Goal: Task Accomplishment & Management: Manage account settings

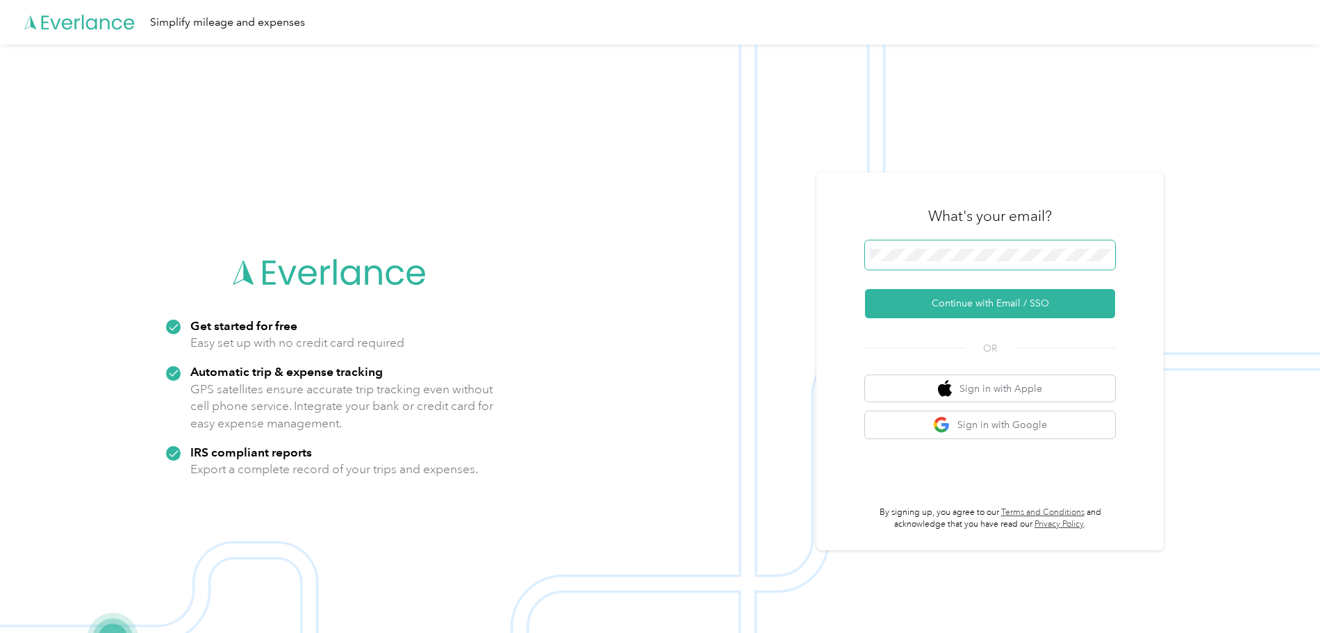
click at [1004, 248] on span at bounding box center [990, 254] width 250 height 29
click at [1033, 301] on button "Continue with Email / SSO" at bounding box center [990, 303] width 250 height 29
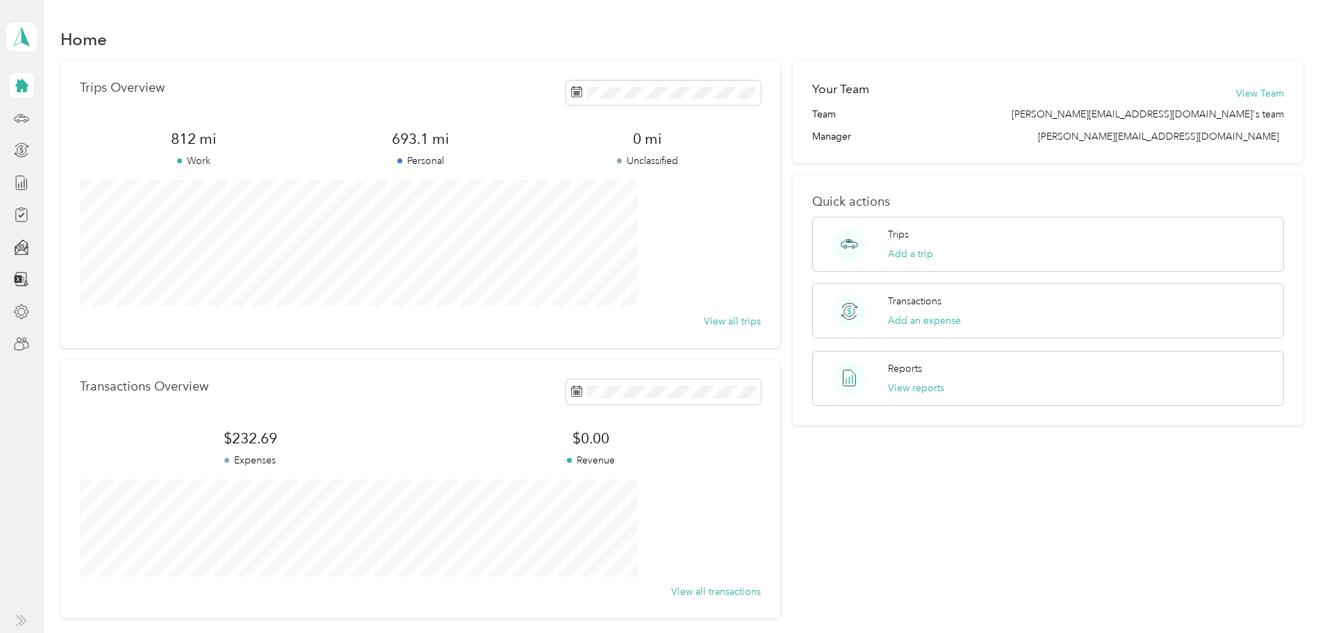
drag, startPoint x: 10, startPoint y: 122, endPoint x: 18, endPoint y: 102, distance: 20.9
click at [13, 119] on div at bounding box center [22, 118] width 24 height 25
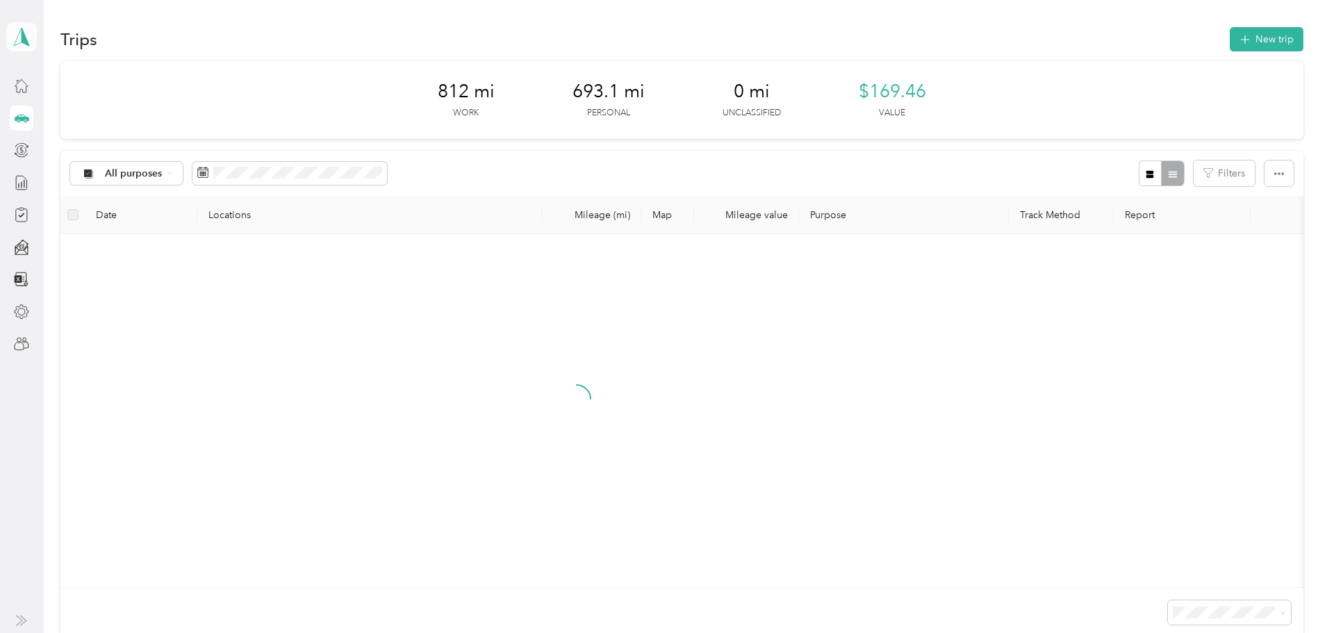
click at [20, 32] on icon at bounding box center [22, 37] width 15 height 18
click at [60, 29] on div "Trips New trip 812 mi Work 693.1 mi Personal 0 mi Unclassified $169.46 Value Al…" at bounding box center [682, 380] width 1276 height 760
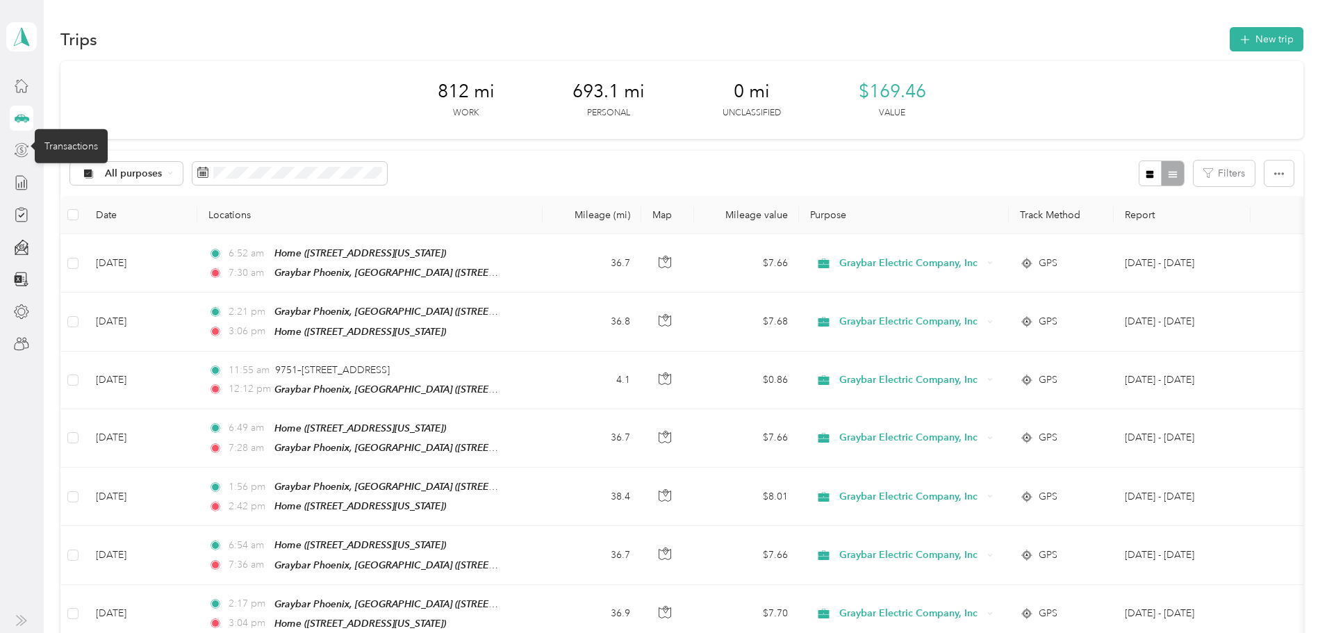
click at [24, 145] on icon at bounding box center [21, 149] width 15 height 15
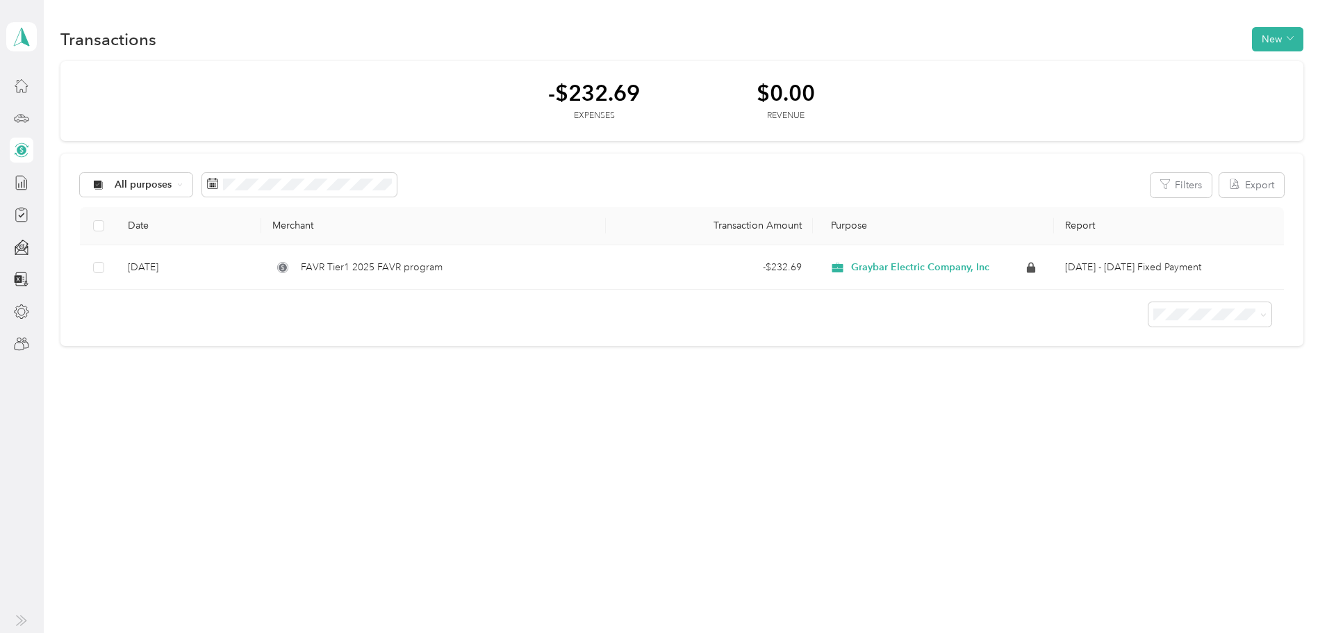
click at [21, 616] on icon at bounding box center [24, 620] width 6 height 10
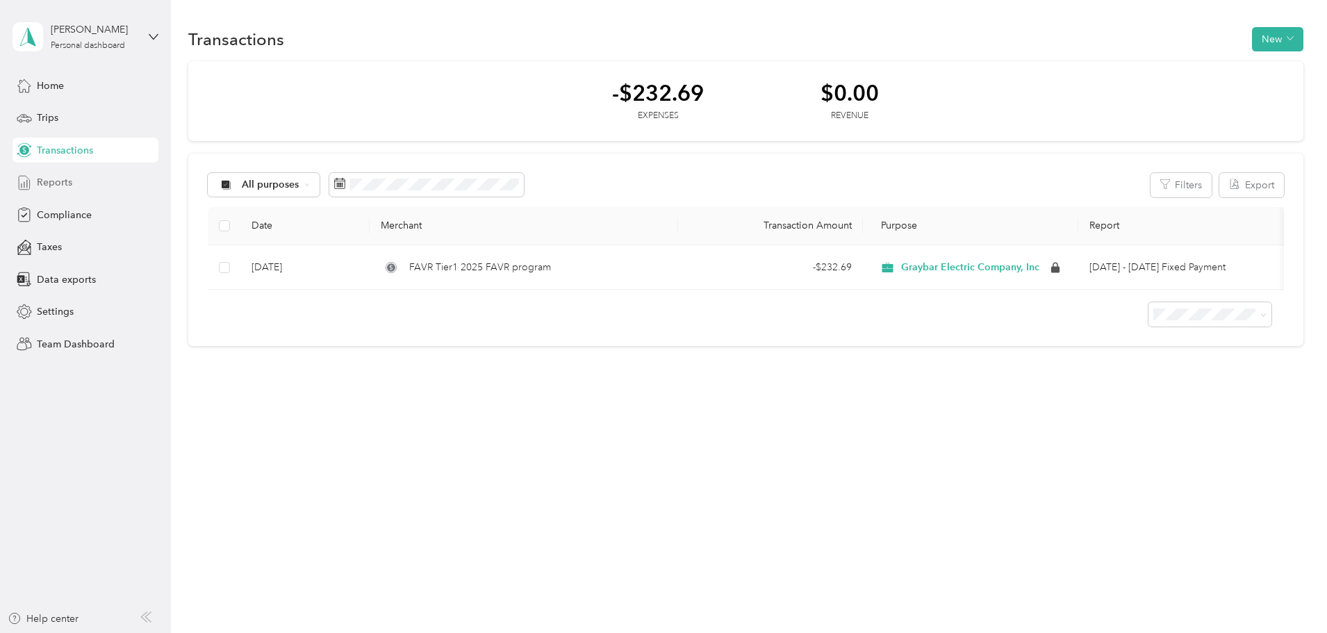
click at [84, 191] on div "Reports" at bounding box center [86, 182] width 146 height 25
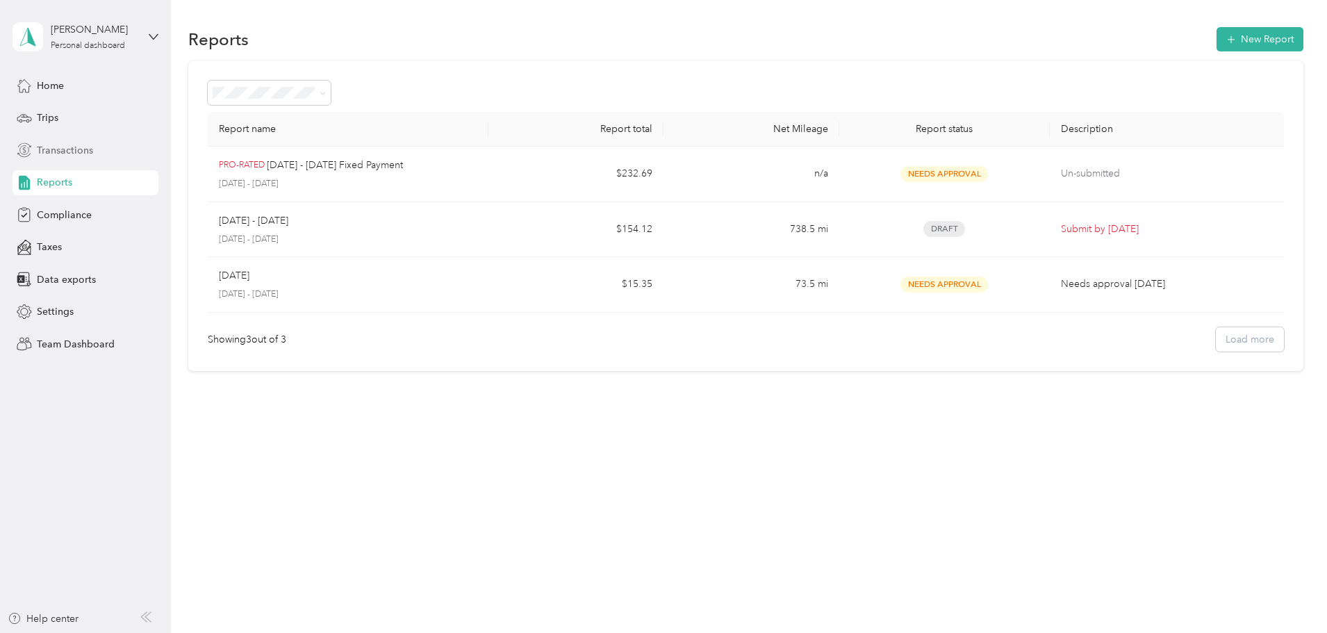
click at [129, 228] on div "Home Trips Transactions Reports Compliance Taxes Data exports Settings Team Das…" at bounding box center [86, 214] width 146 height 283
click at [133, 216] on div "Compliance" at bounding box center [86, 214] width 146 height 25
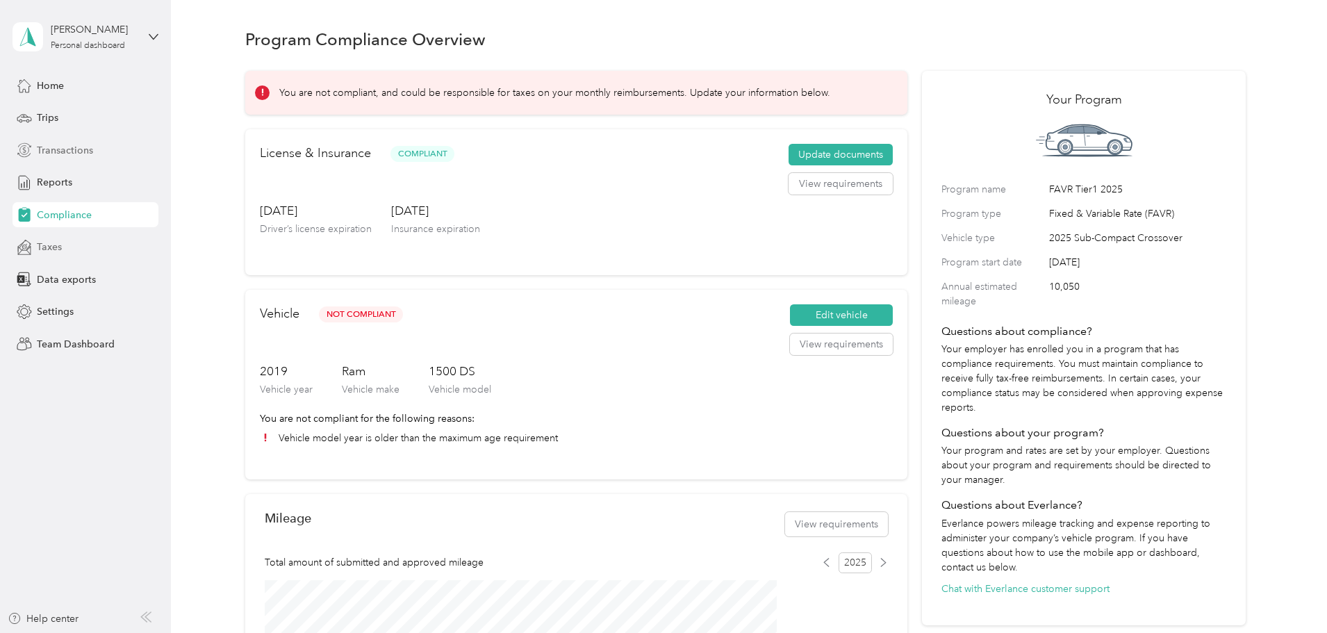
click at [57, 253] on span "Taxes" at bounding box center [49, 247] width 25 height 15
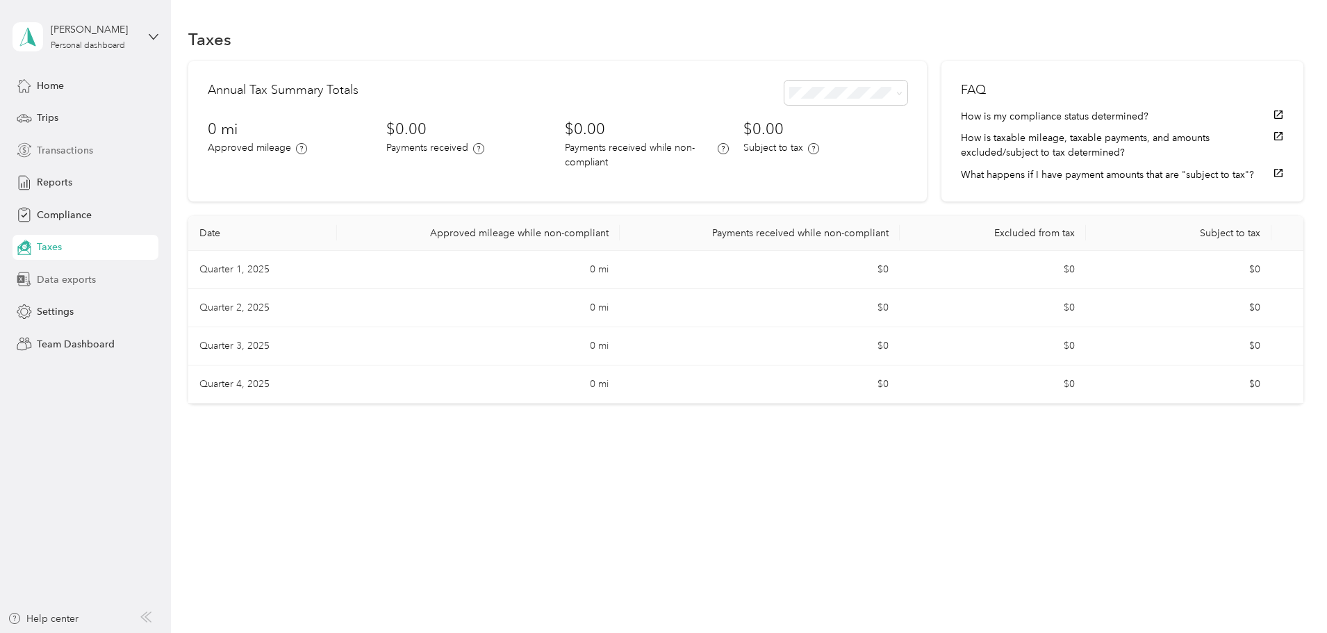
click at [47, 290] on div "Data exports" at bounding box center [86, 279] width 146 height 25
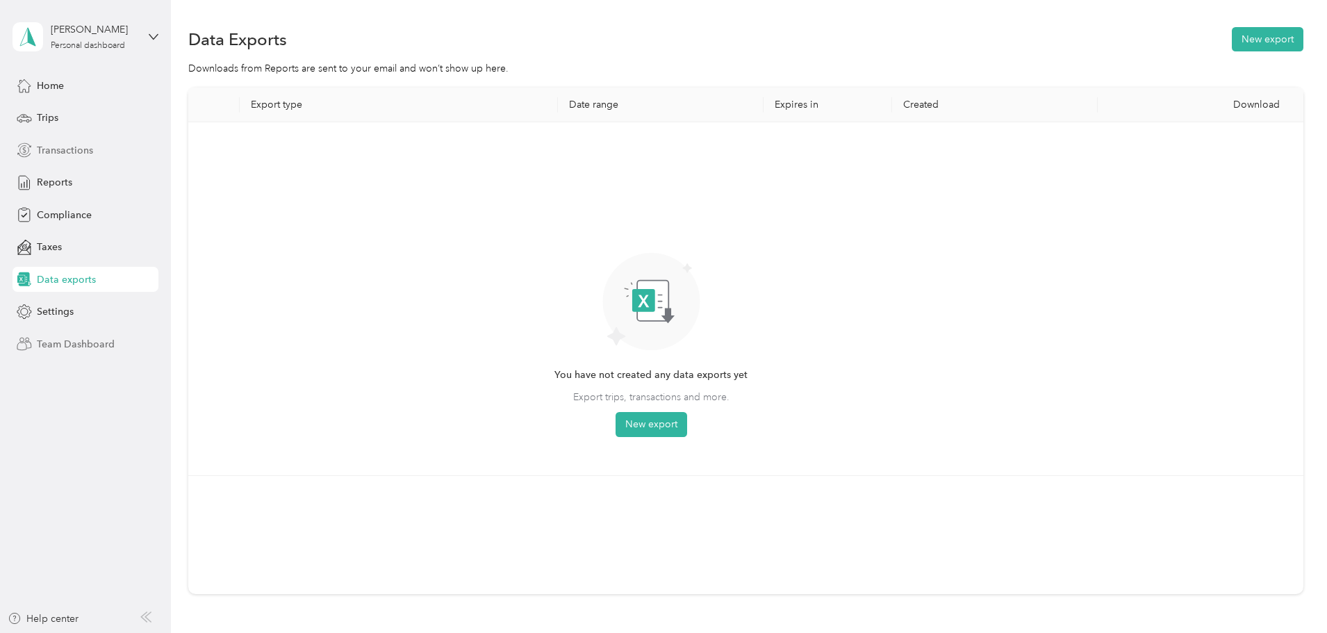
click at [47, 337] on span "Team Dashboard" at bounding box center [76, 344] width 78 height 15
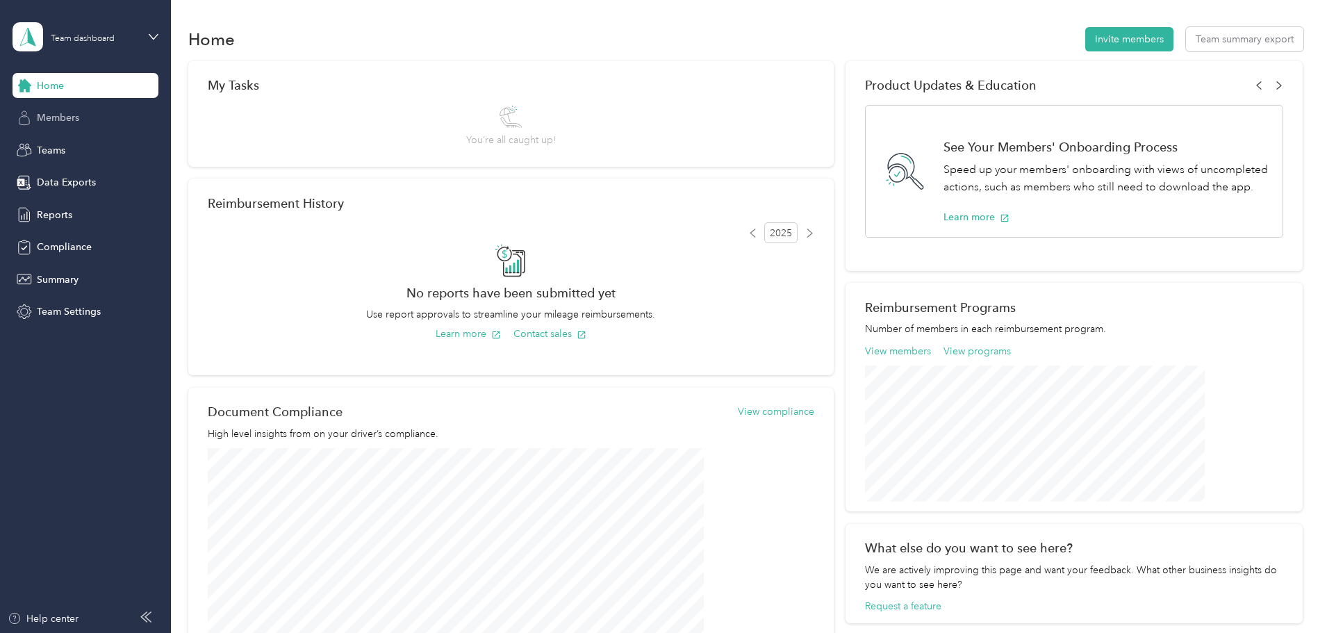
click at [73, 121] on span "Members" at bounding box center [58, 117] width 42 height 15
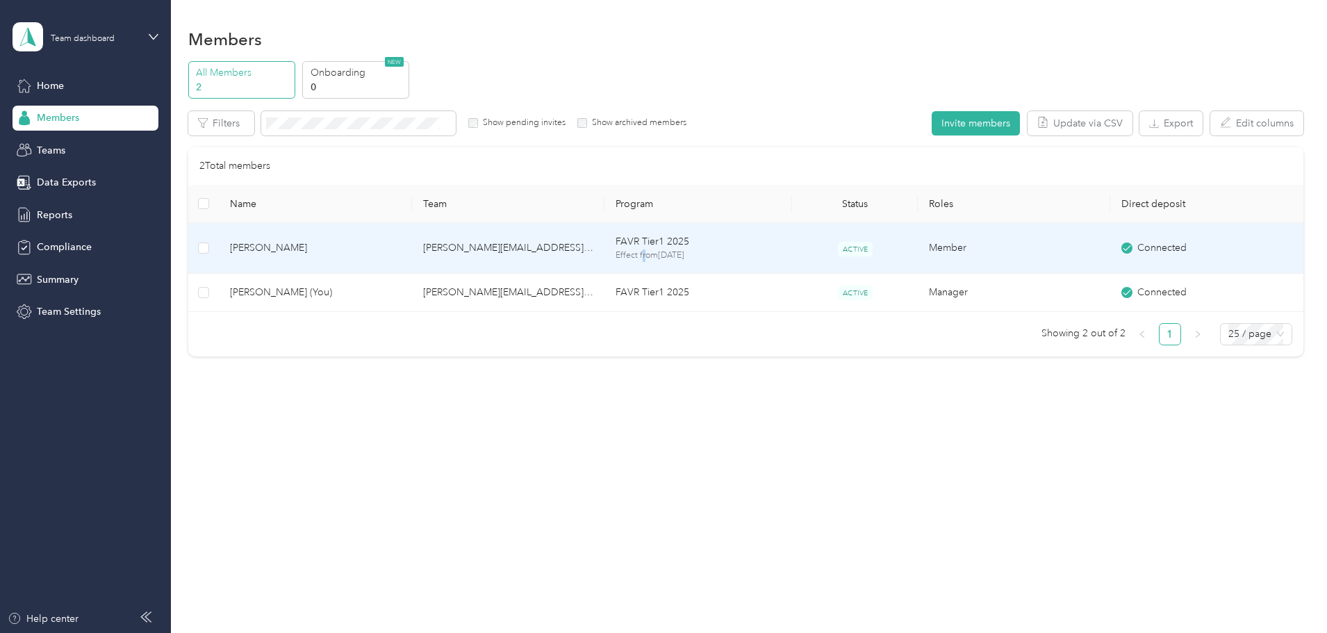
click at [670, 251] on p "Effect from [DATE]" at bounding box center [697, 255] width 165 height 13
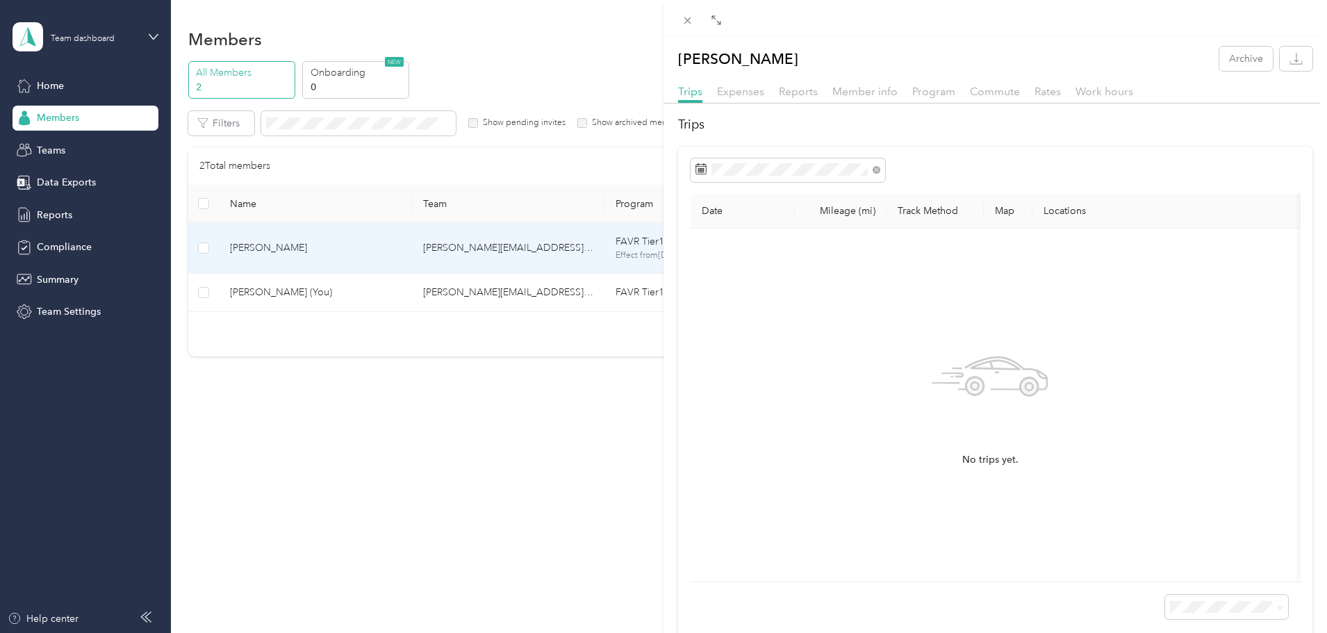
click at [85, 251] on div "[PERSON_NAME] Archive Trips Expenses Reports Member info Program Commute Rates …" at bounding box center [663, 316] width 1327 height 633
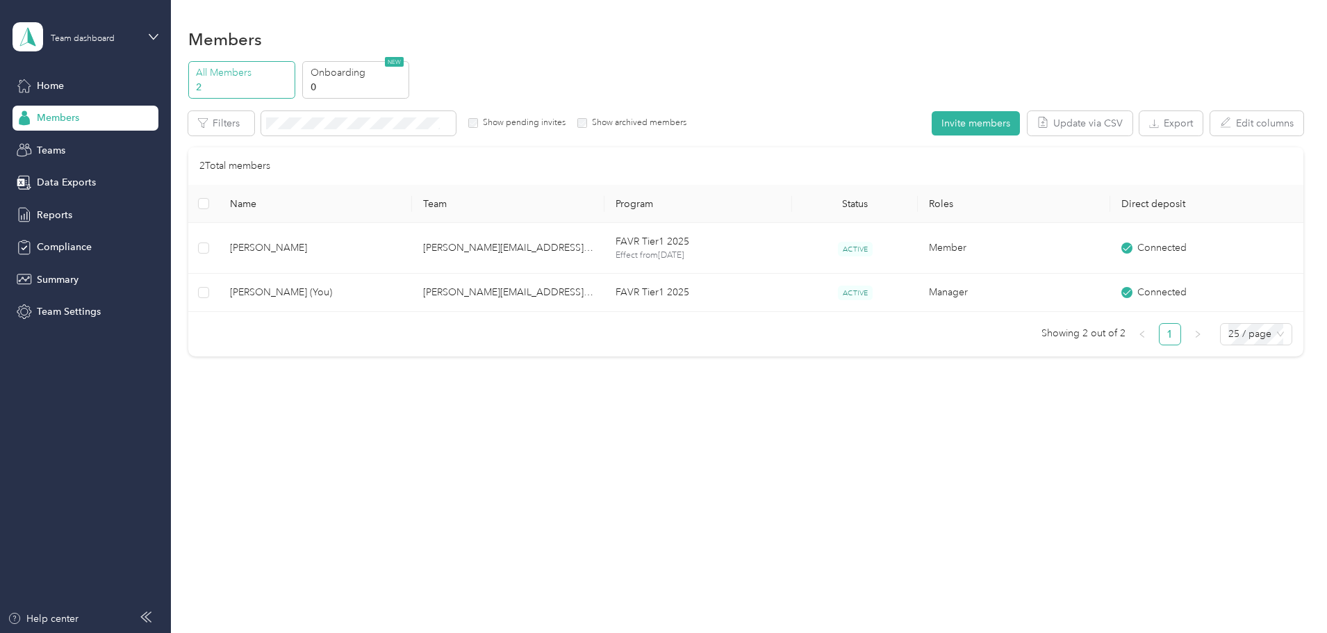
click at [83, 249] on div at bounding box center [663, 316] width 1327 height 633
click at [75, 245] on span "Compliance" at bounding box center [64, 247] width 55 height 15
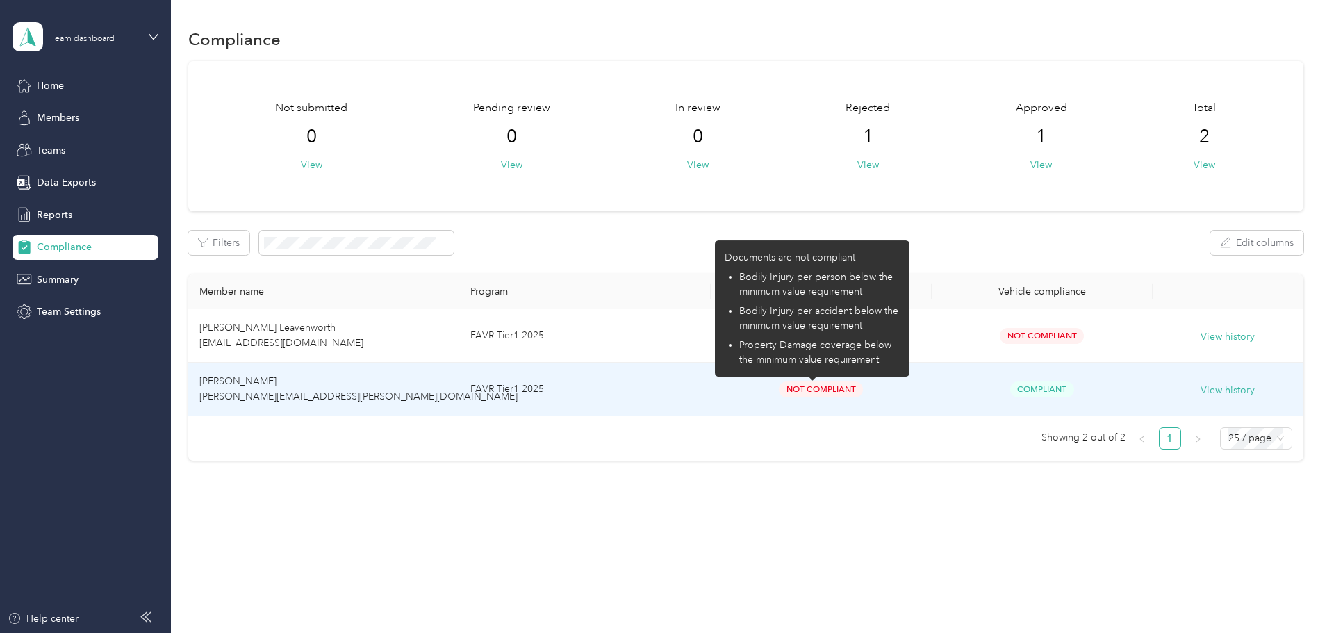
click at [785, 382] on span "Not Compliant" at bounding box center [821, 389] width 84 height 16
click at [746, 394] on div "Not Compliant" at bounding box center [821, 389] width 199 height 16
click at [745, 394] on div "Not Compliant" at bounding box center [821, 389] width 199 height 16
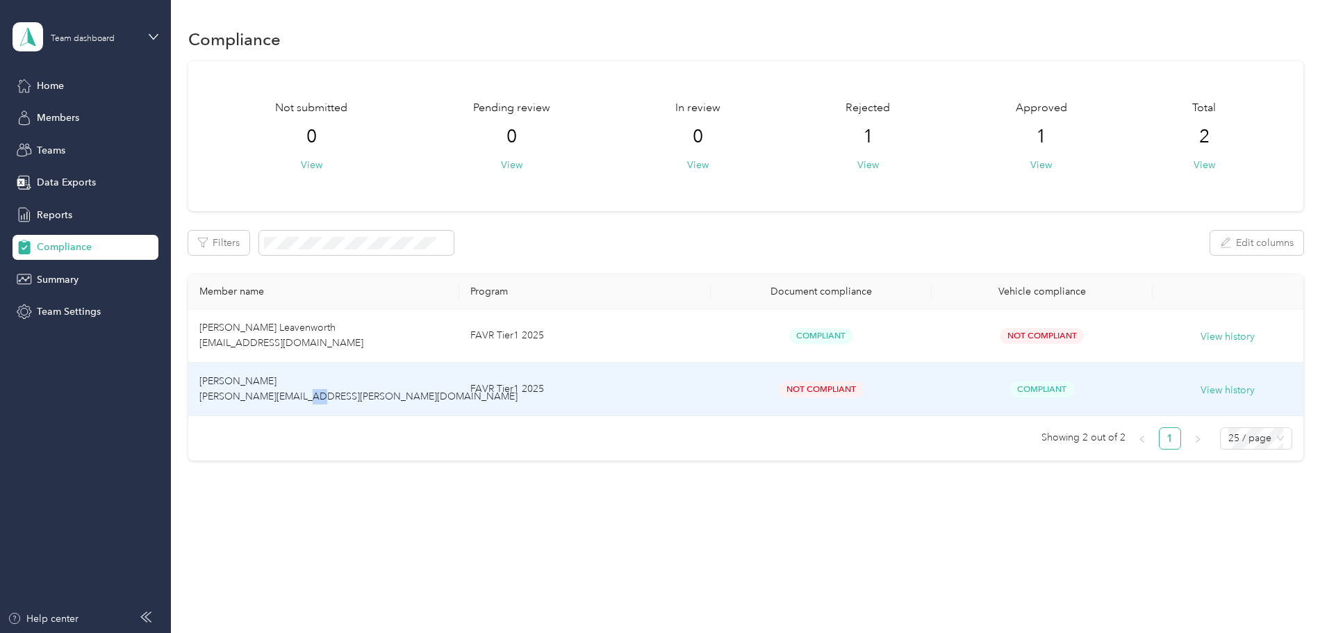
click at [391, 400] on span "[PERSON_NAME] [PERSON_NAME][EMAIL_ADDRESS][PERSON_NAME][DOMAIN_NAME]" at bounding box center [358, 388] width 318 height 27
click at [351, 386] on td "[PERSON_NAME] [PERSON_NAME][EMAIL_ADDRESS][PERSON_NAME][DOMAIN_NAME]" at bounding box center [323, 389] width 271 height 53
click at [321, 381] on span "[PERSON_NAME] [PERSON_NAME][EMAIL_ADDRESS][PERSON_NAME][DOMAIN_NAME]" at bounding box center [358, 388] width 318 height 27
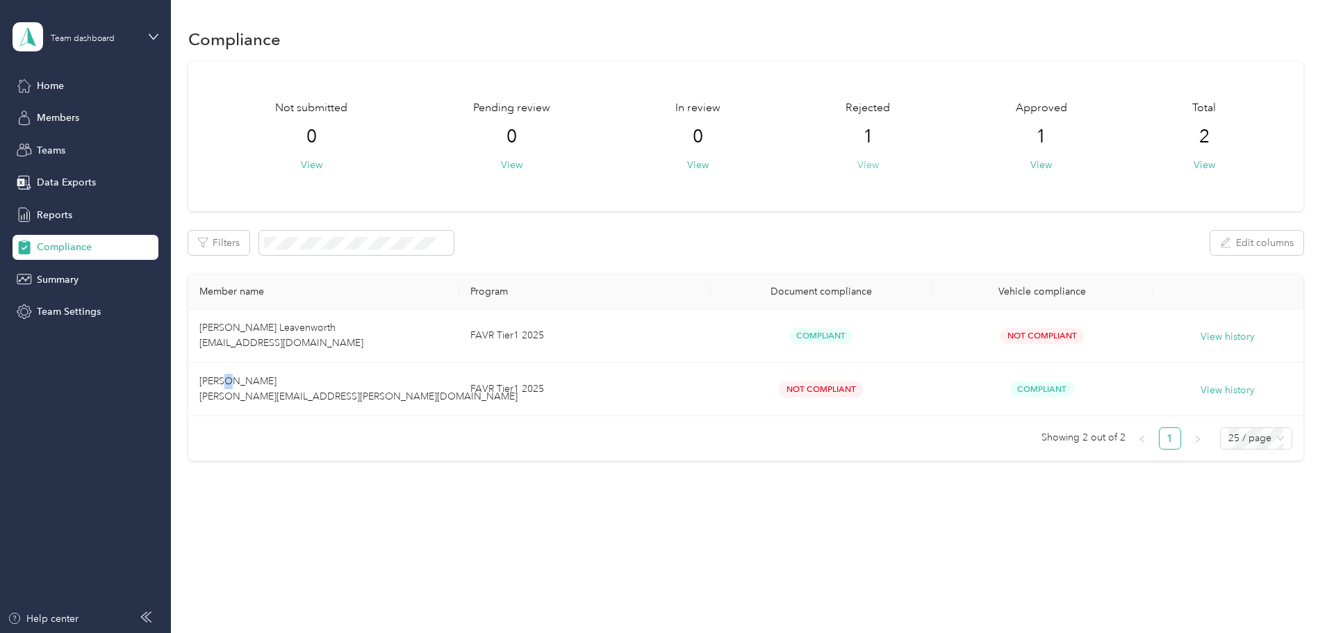
click at [857, 165] on button "View" at bounding box center [868, 165] width 22 height 15
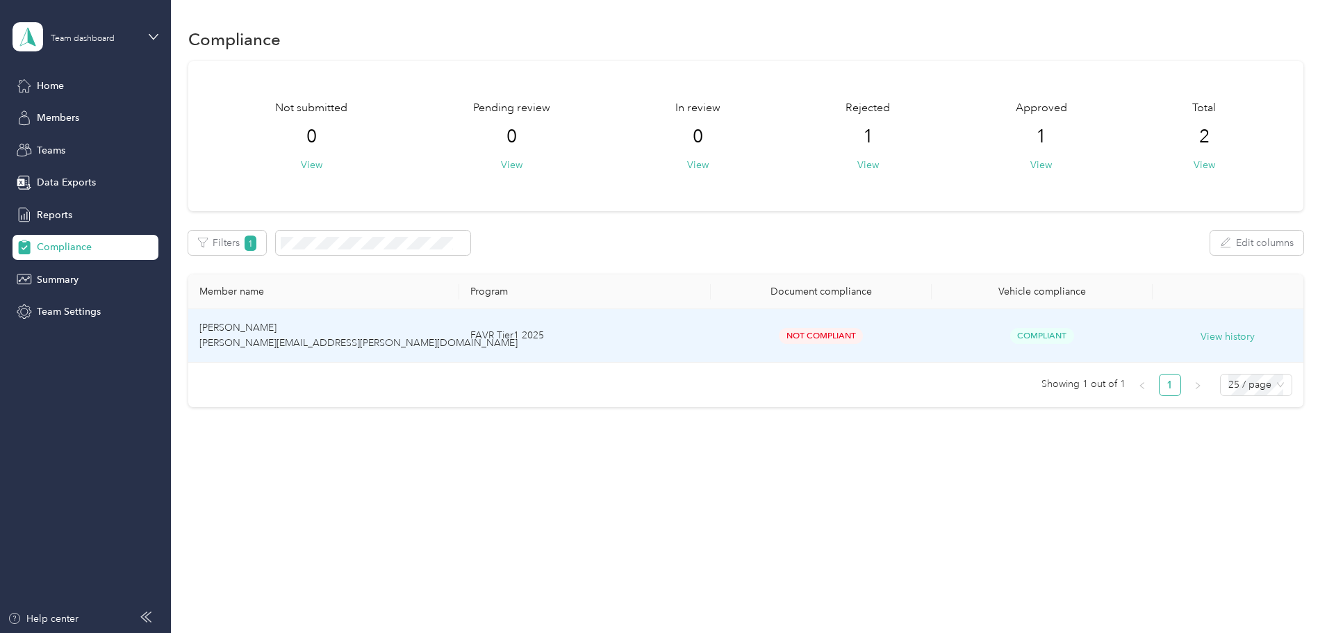
click at [324, 331] on span "[PERSON_NAME] [PERSON_NAME][EMAIL_ADDRESS][PERSON_NAME][DOMAIN_NAME]" at bounding box center [358, 335] width 318 height 27
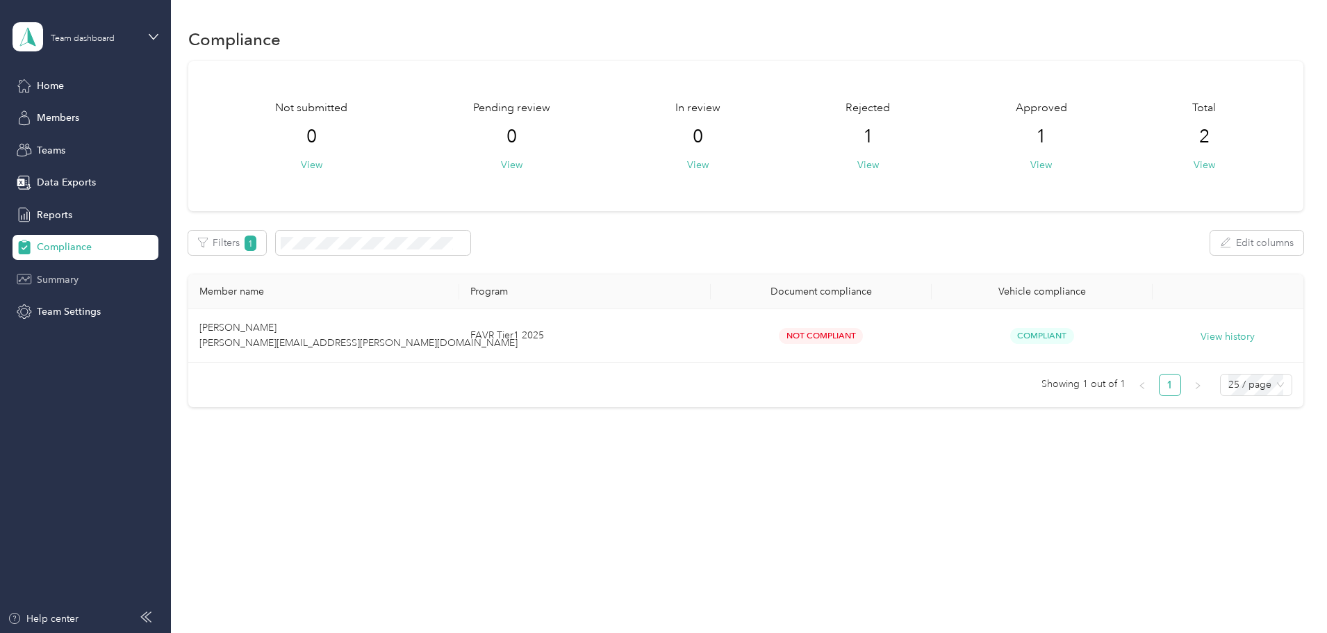
click at [63, 272] on span "Summary" at bounding box center [58, 279] width 42 height 15
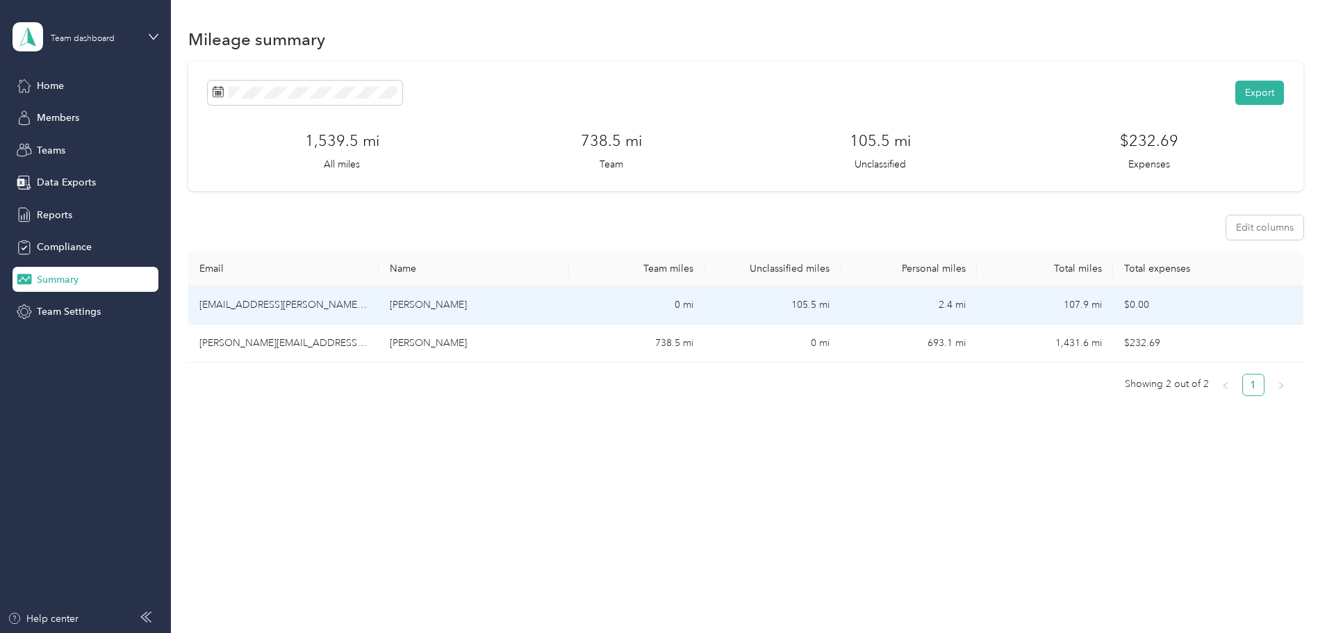
click at [523, 304] on td "[PERSON_NAME]" at bounding box center [474, 305] width 190 height 38
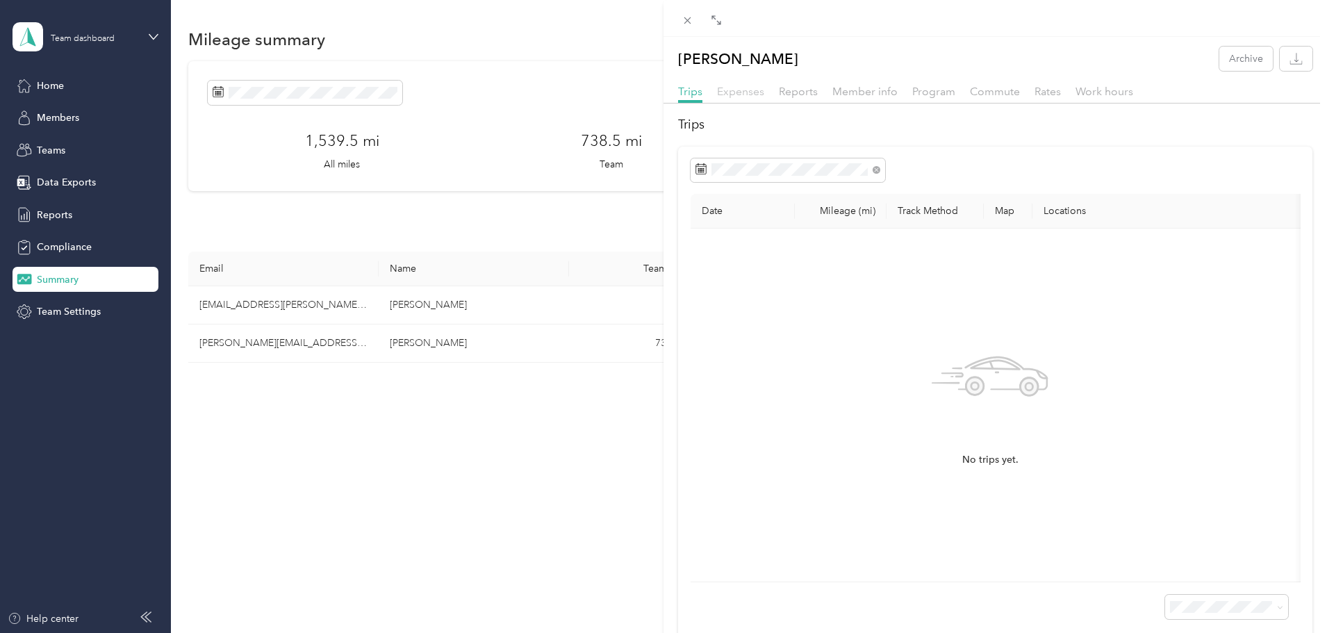
click at [730, 88] on span "Expenses" at bounding box center [740, 91] width 47 height 13
click at [797, 87] on span "Reports" at bounding box center [798, 91] width 39 height 13
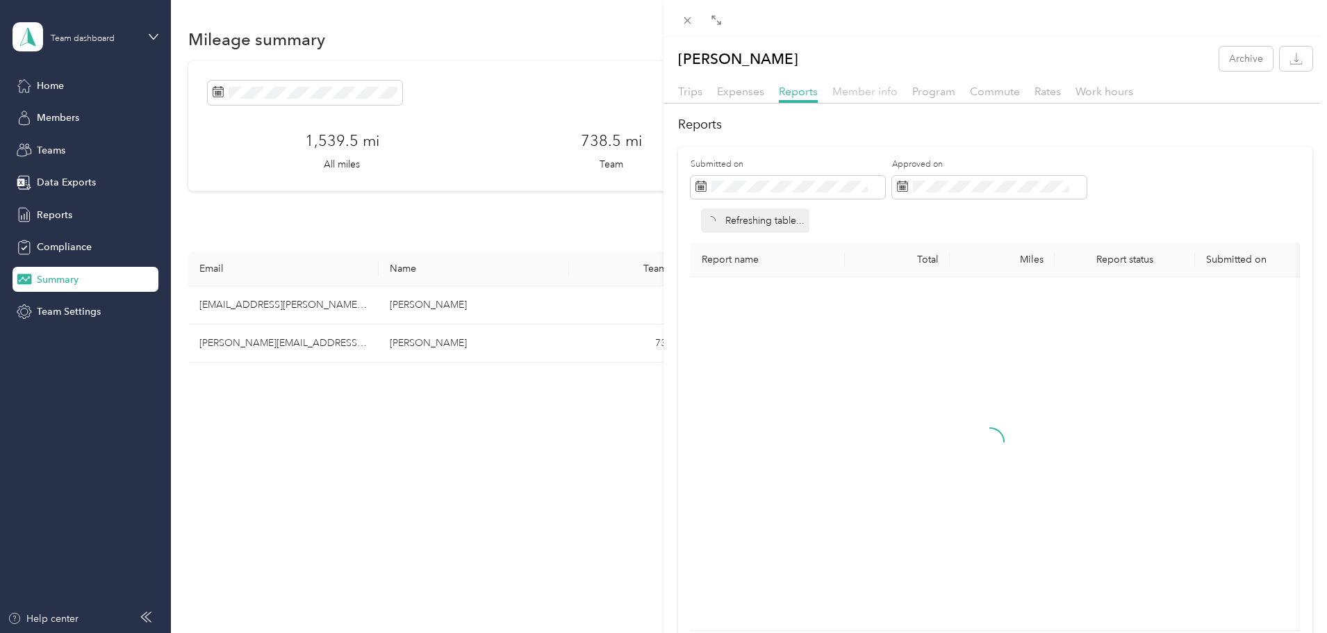
click at [876, 88] on span "Member info" at bounding box center [864, 91] width 65 height 13
